Goal: Transaction & Acquisition: Purchase product/service

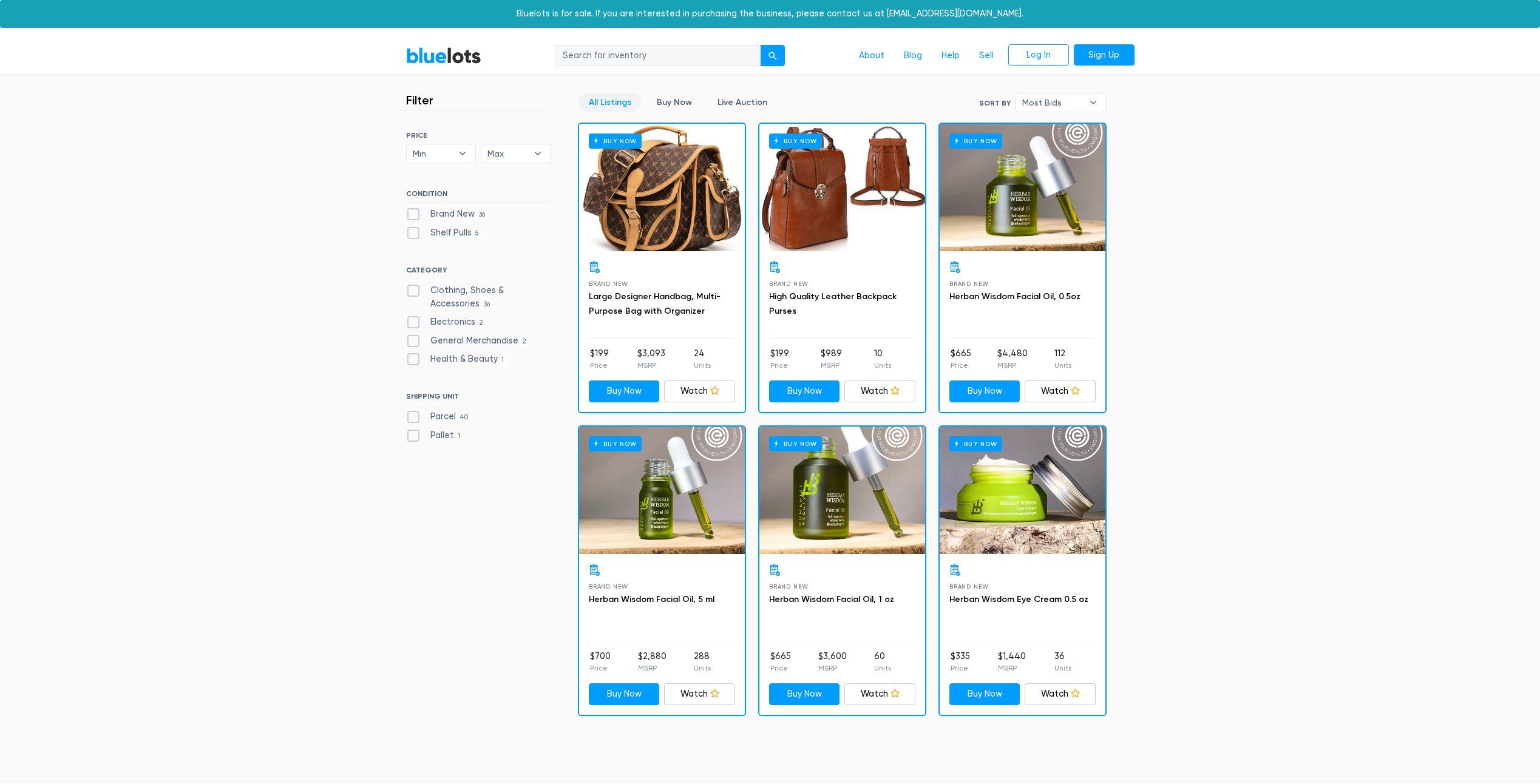
click at [411, 293] on label "Clothing, Shoes & Accessories 36" at bounding box center [479, 296] width 145 height 26
click at [411, 292] on Accessories"] "Clothing, Shoes & Accessories 36" at bounding box center [410, 288] width 8 height 8
checkbox Accessories"] "true"
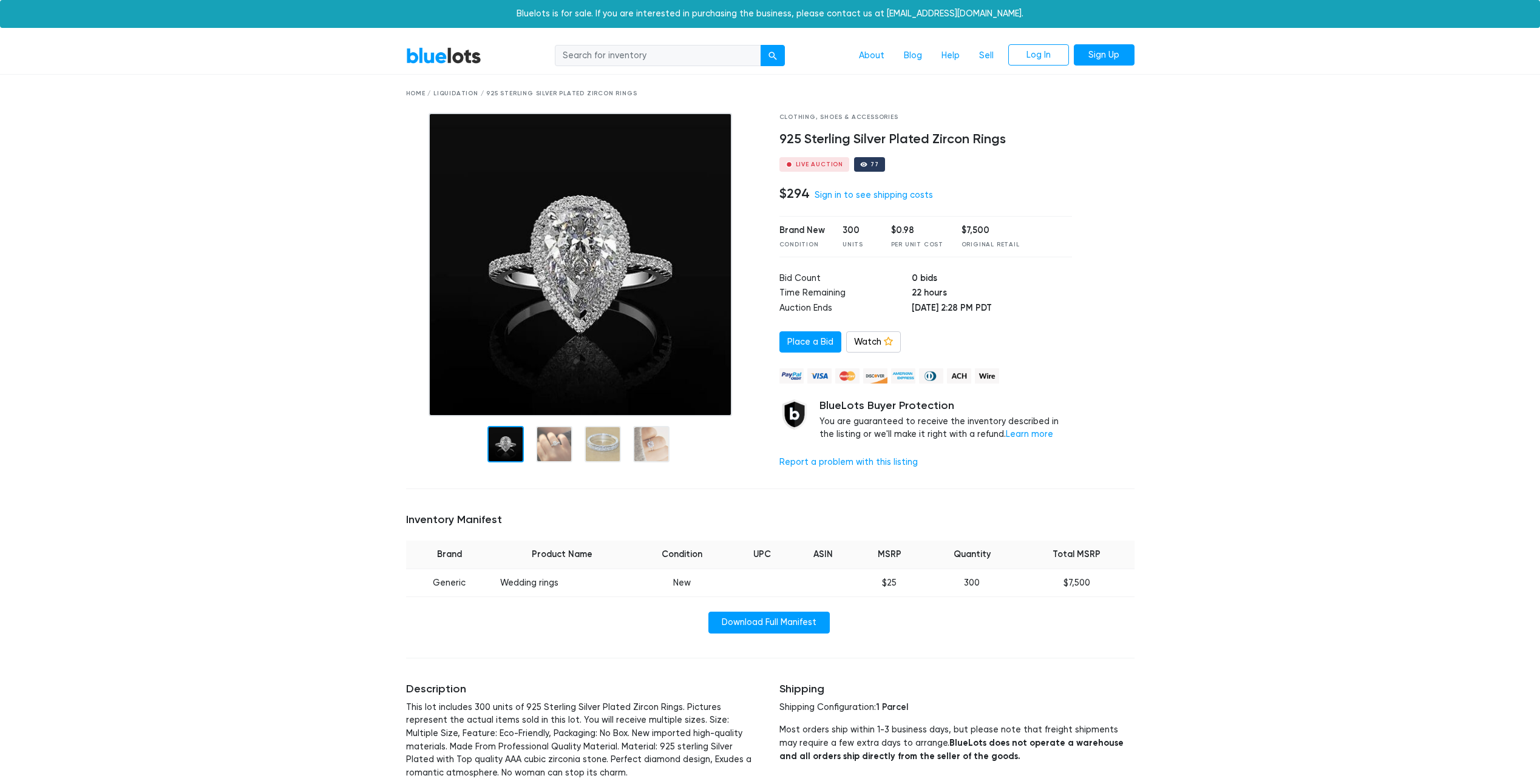
click at [561, 280] on img at bounding box center [580, 264] width 304 height 304
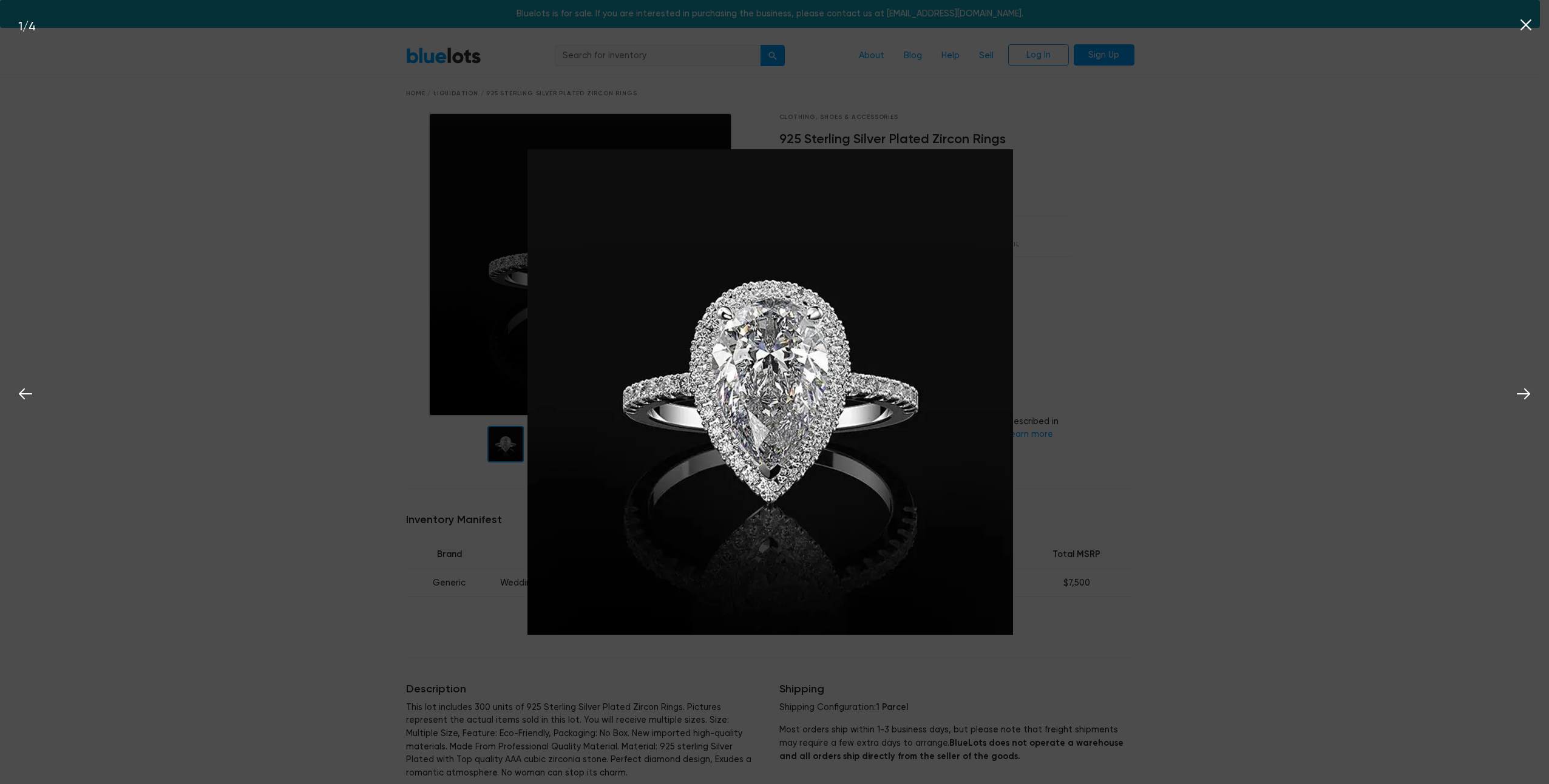
click at [1219, 311] on div "1 / 4" at bounding box center [774, 392] width 1549 height 784
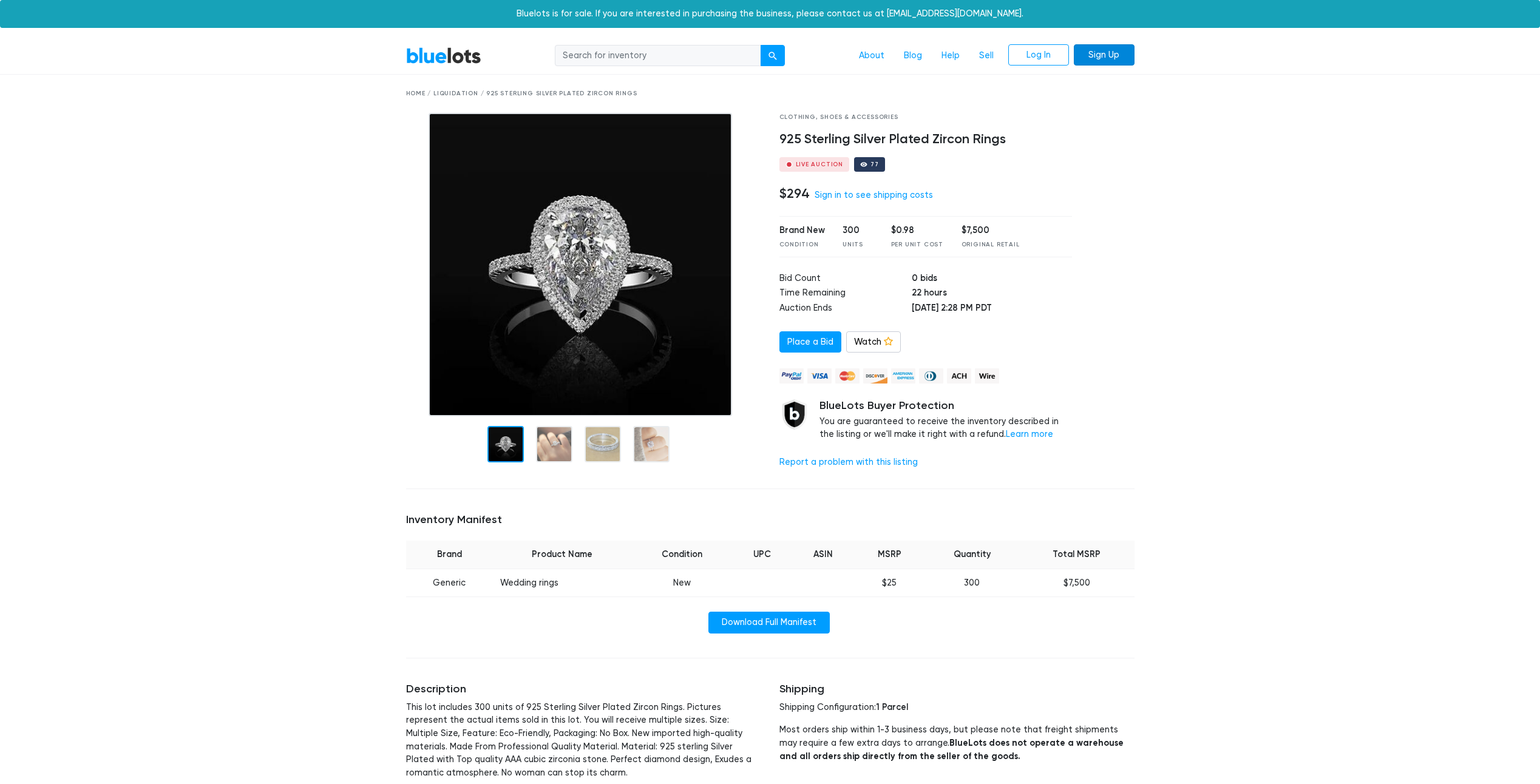
click at [1117, 60] on link "Sign Up" at bounding box center [1104, 55] width 60 height 22
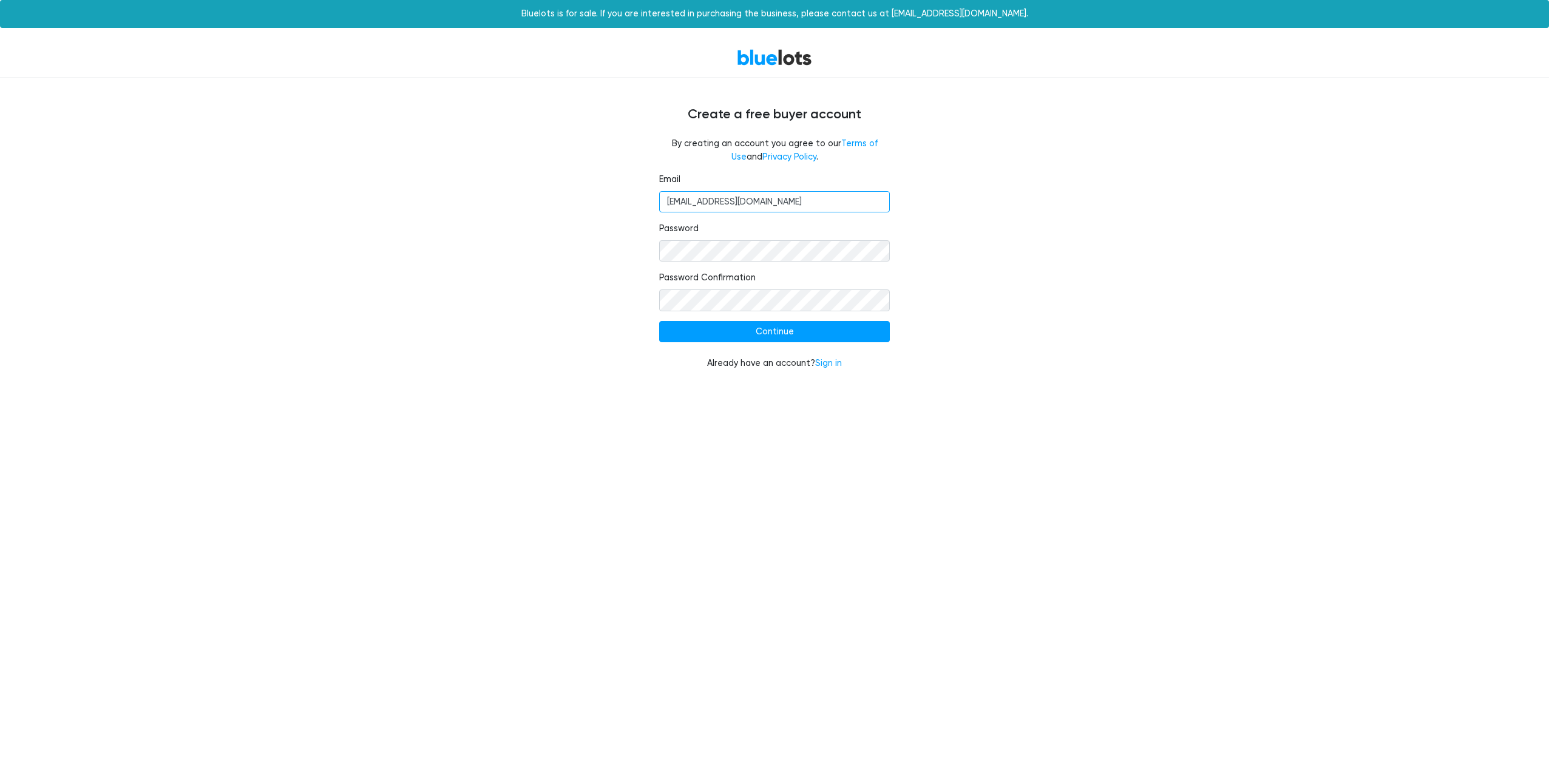
click at [713, 196] on input "karammarvel11@gmail.com" at bounding box center [774, 202] width 231 height 22
drag, startPoint x: 692, startPoint y: 201, endPoint x: 726, endPoint y: 205, distance: 34.2
click at [726, 205] on input "karammarvel11@gmail.com" at bounding box center [774, 202] width 231 height 22
type input "karamghazala1@gmail.com"
click at [554, 312] on div "Email karamghazala1@gmail.com Password Password Confirmation Continue Already h…" at bounding box center [774, 278] width 746 height 212
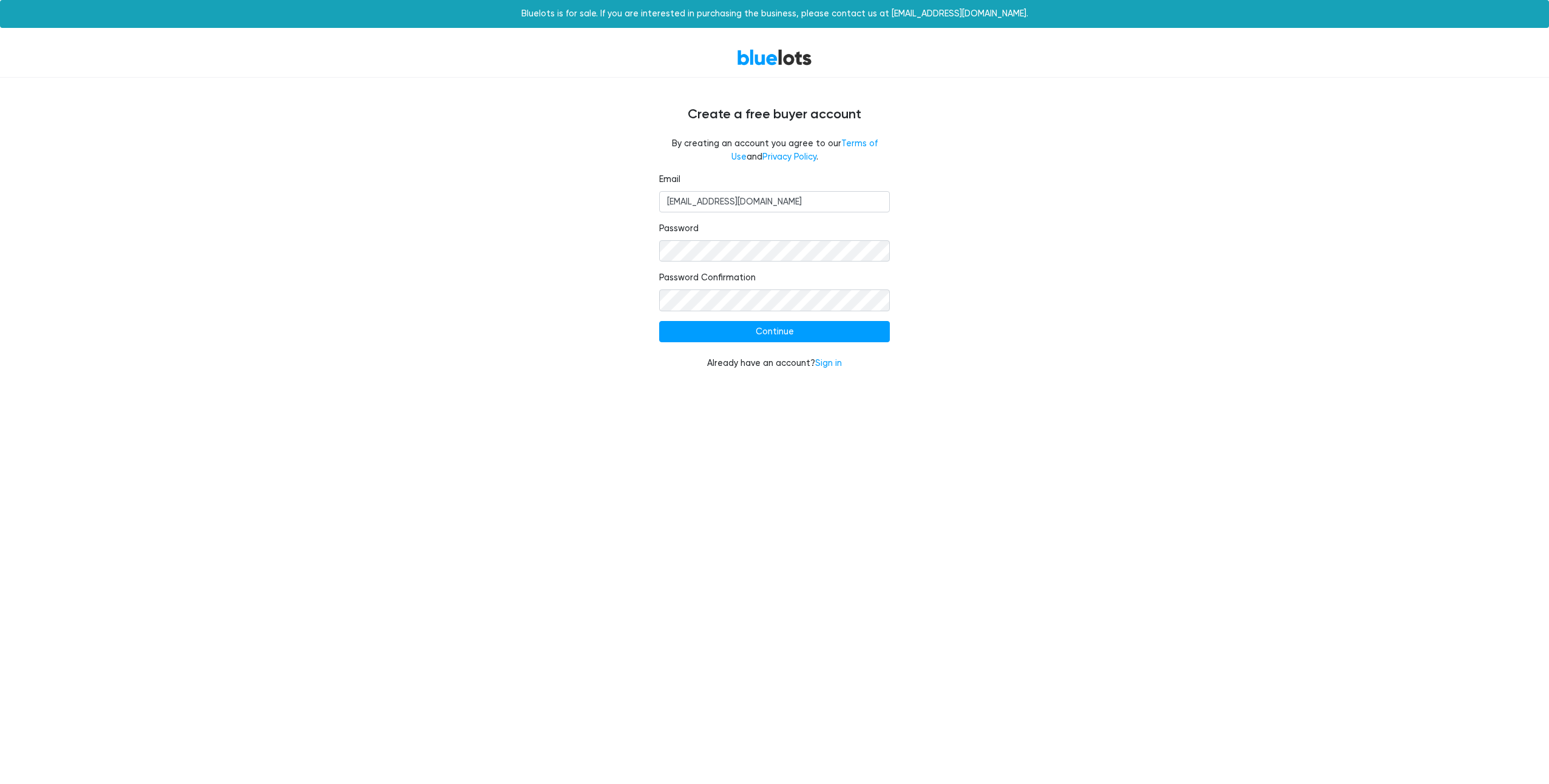
click at [1011, 351] on div "Email karamghazala1@gmail.com Password Password Confirmation Continue Already h…" at bounding box center [774, 278] width 746 height 212
click at [764, 324] on input "Continue" at bounding box center [774, 332] width 231 height 22
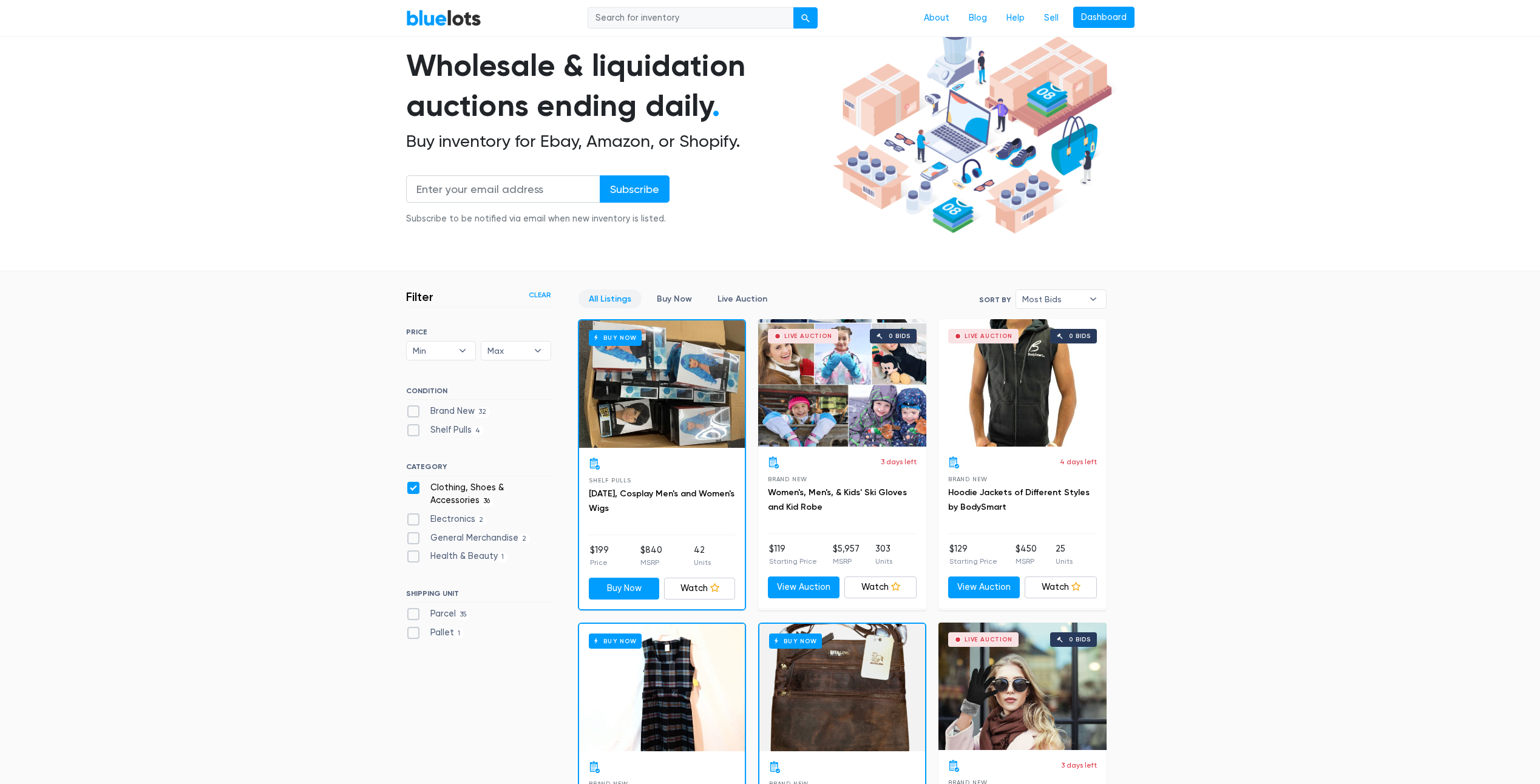
scroll to position [122, 0]
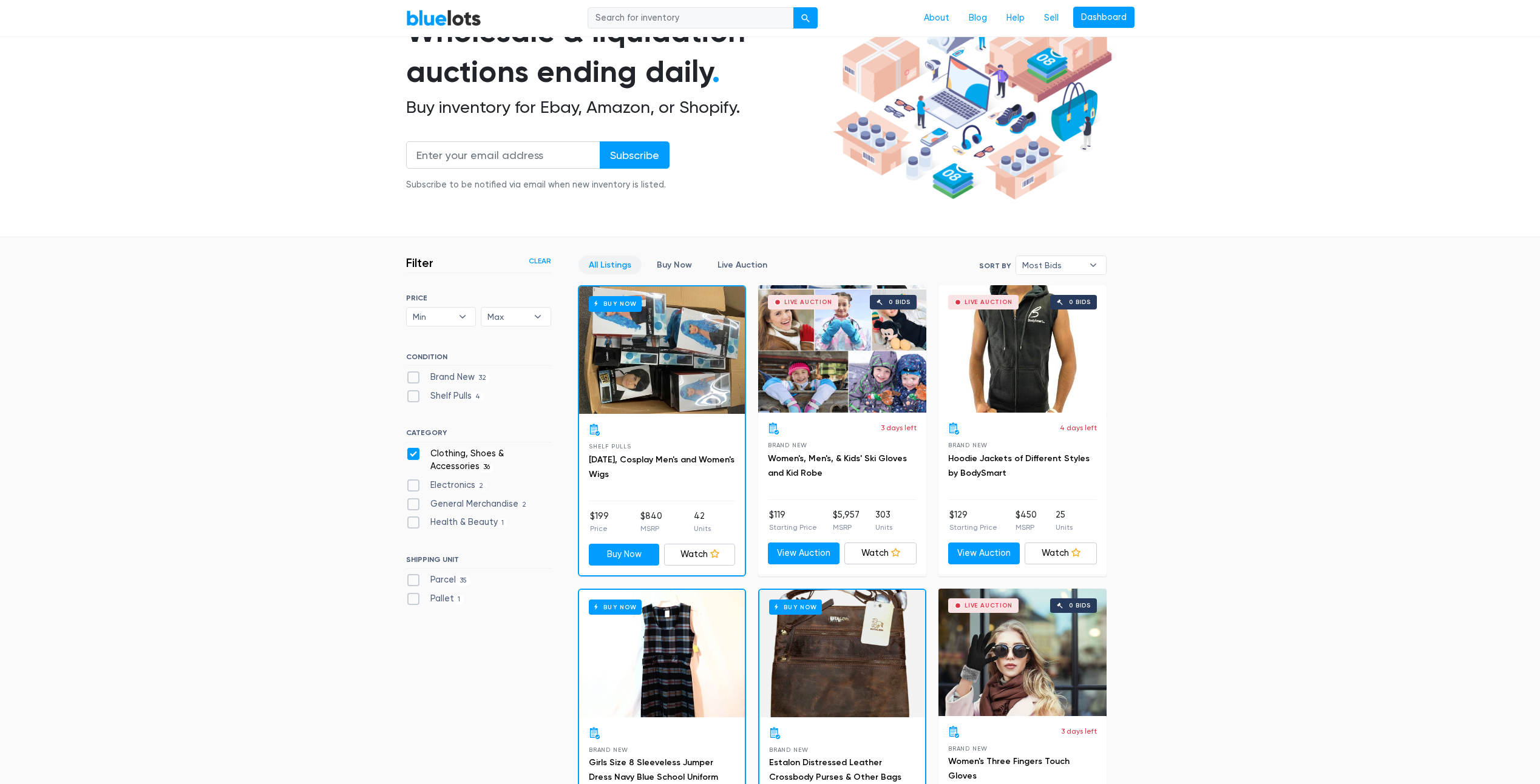
click at [410, 483] on label "Electronics 2" at bounding box center [447, 486] width 81 height 13
click at [410, 483] on input "Electronics 2" at bounding box center [410, 483] width 8 height 8
checkbox input "true"
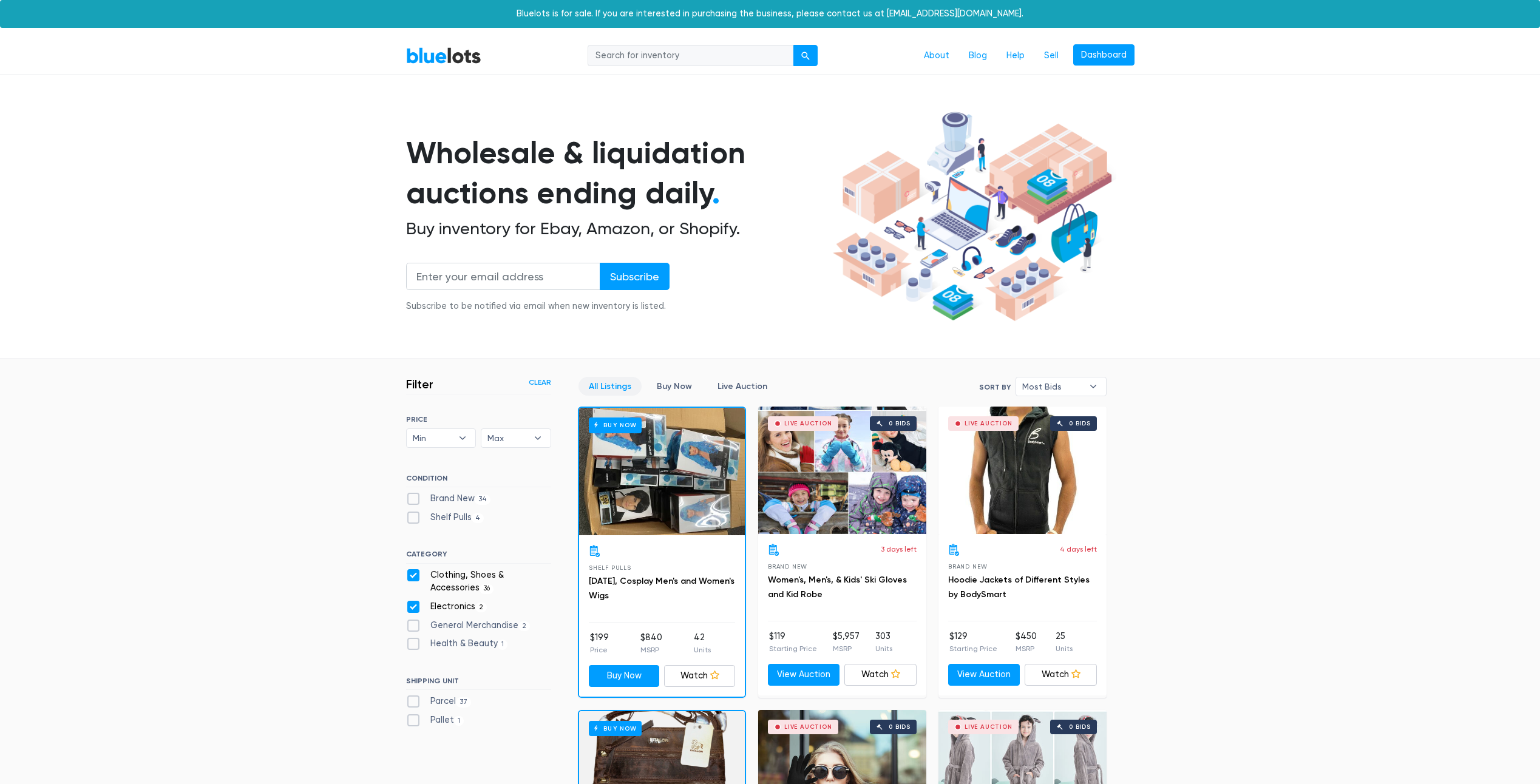
scroll to position [326, 0]
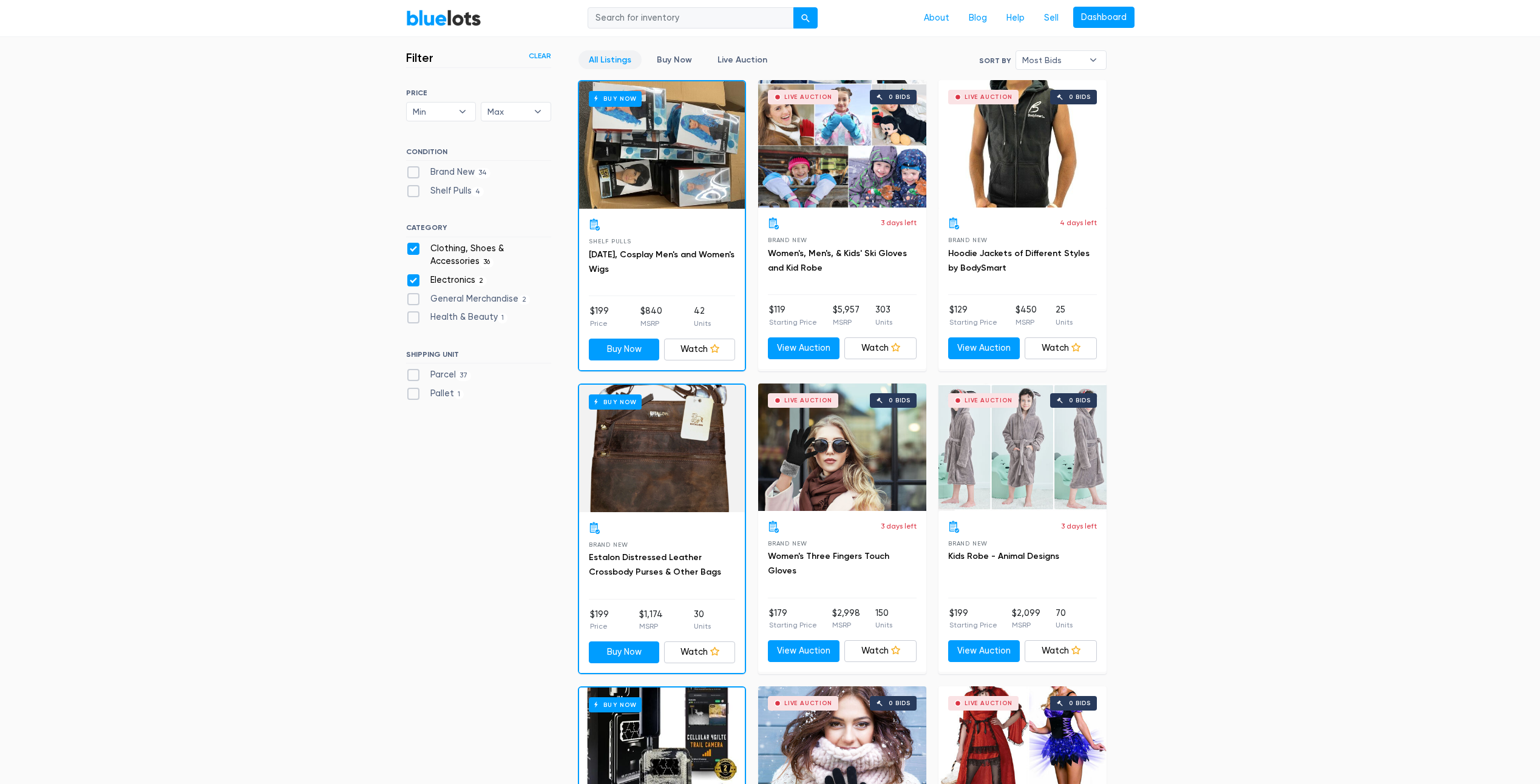
click at [413, 282] on label "Electronics 2" at bounding box center [447, 280] width 81 height 13
click at [413, 282] on input "Electronics 2" at bounding box center [410, 278] width 8 height 8
checkbox input "false"
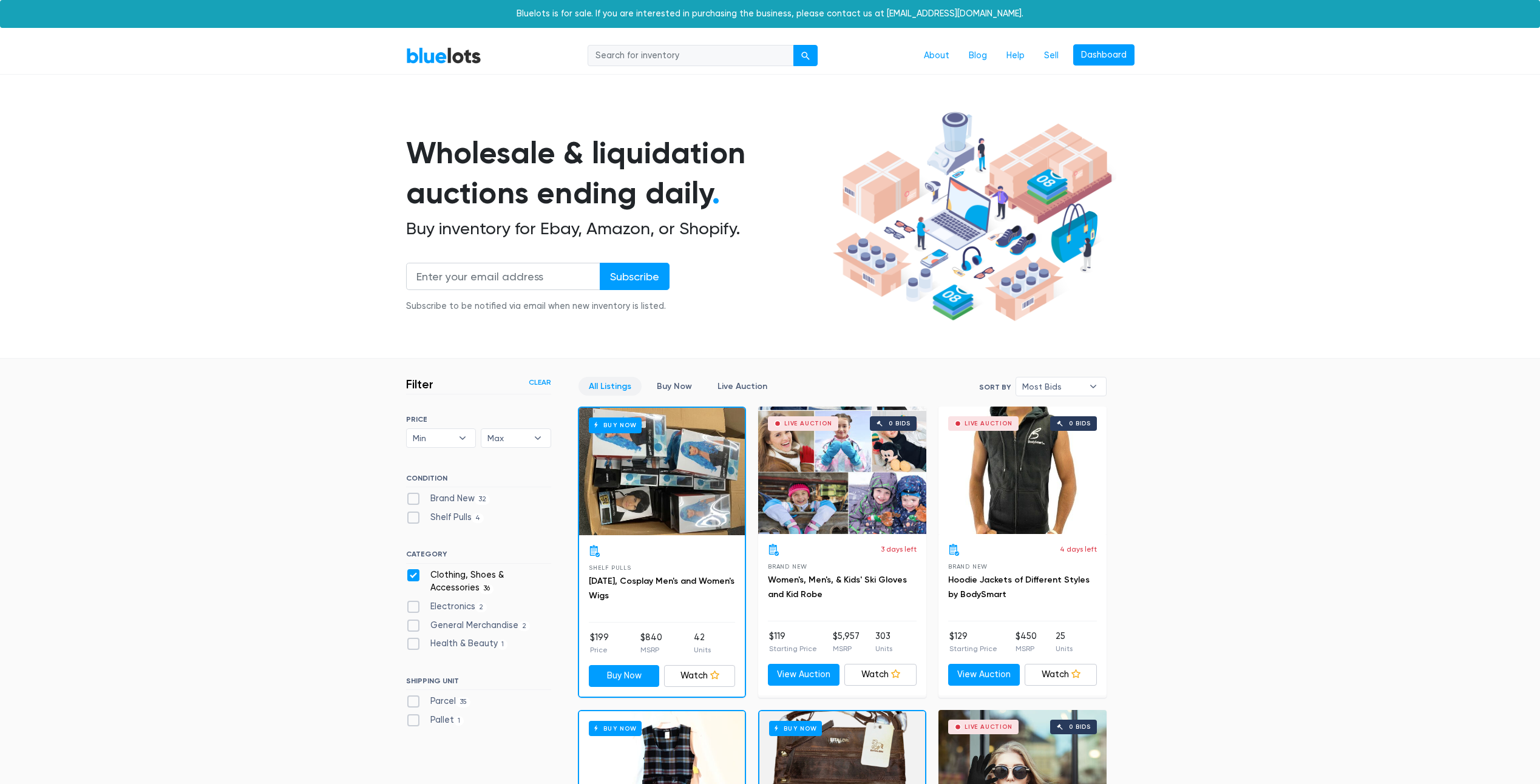
scroll to position [326, 0]
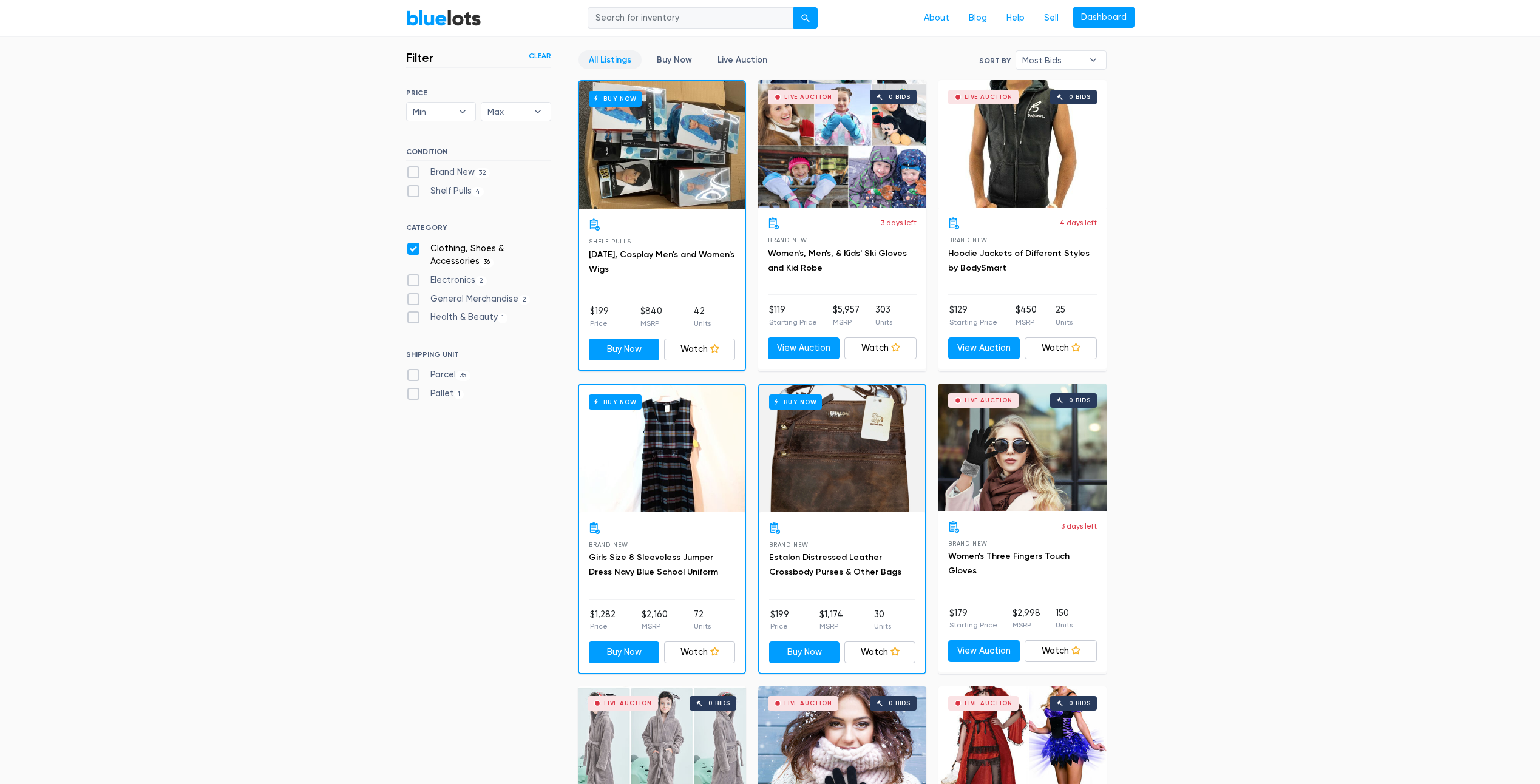
click at [410, 371] on label "Parcel 35" at bounding box center [439, 375] width 65 height 13
click at [410, 371] on input "Parcel 35" at bounding box center [410, 372] width 8 height 8
checkbox input "true"
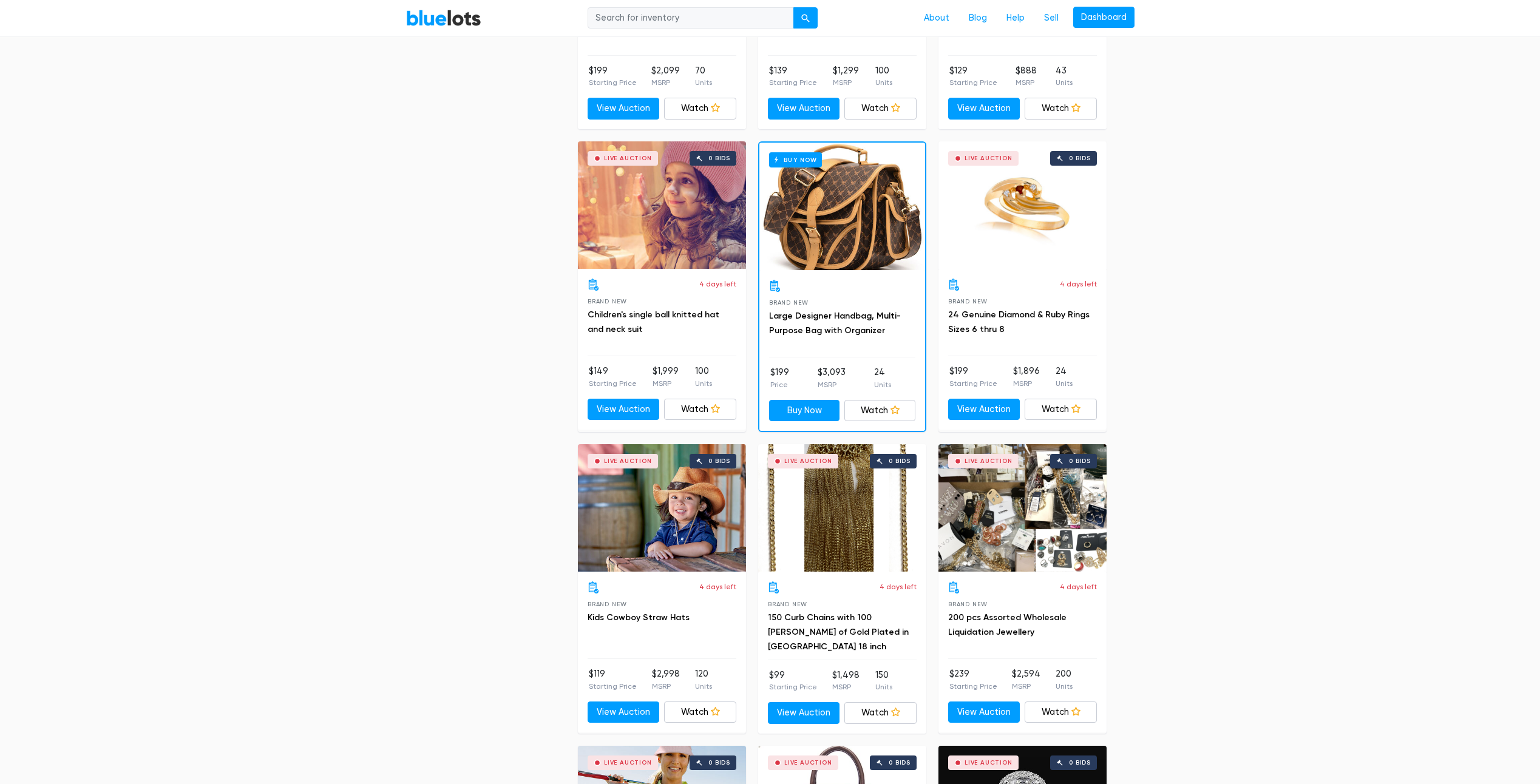
scroll to position [1236, 0]
